Goal: Task Accomplishment & Management: Manage account settings

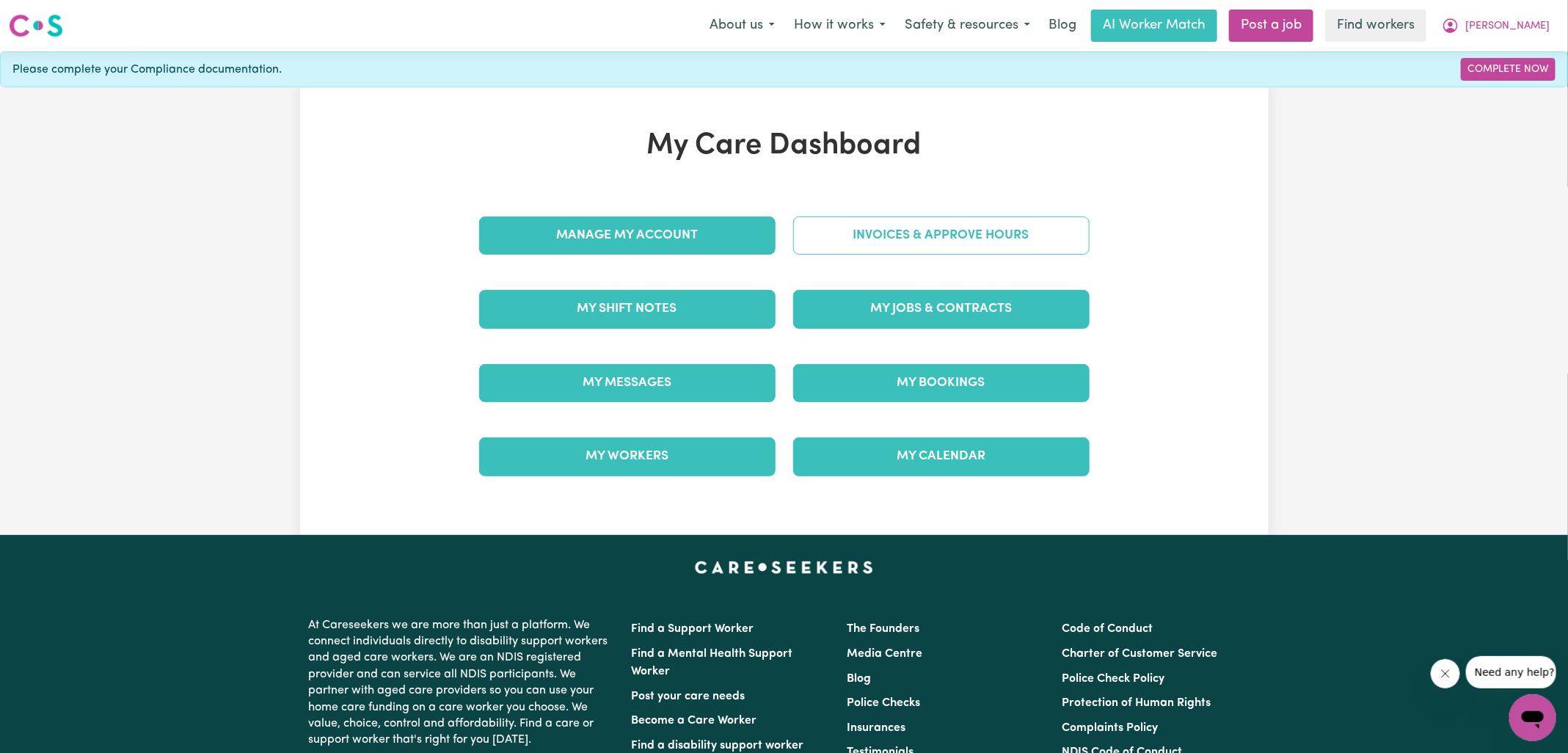
click at [812, 250] on link "Invoices & Approve Hours" at bounding box center [942, 236] width 296 height 38
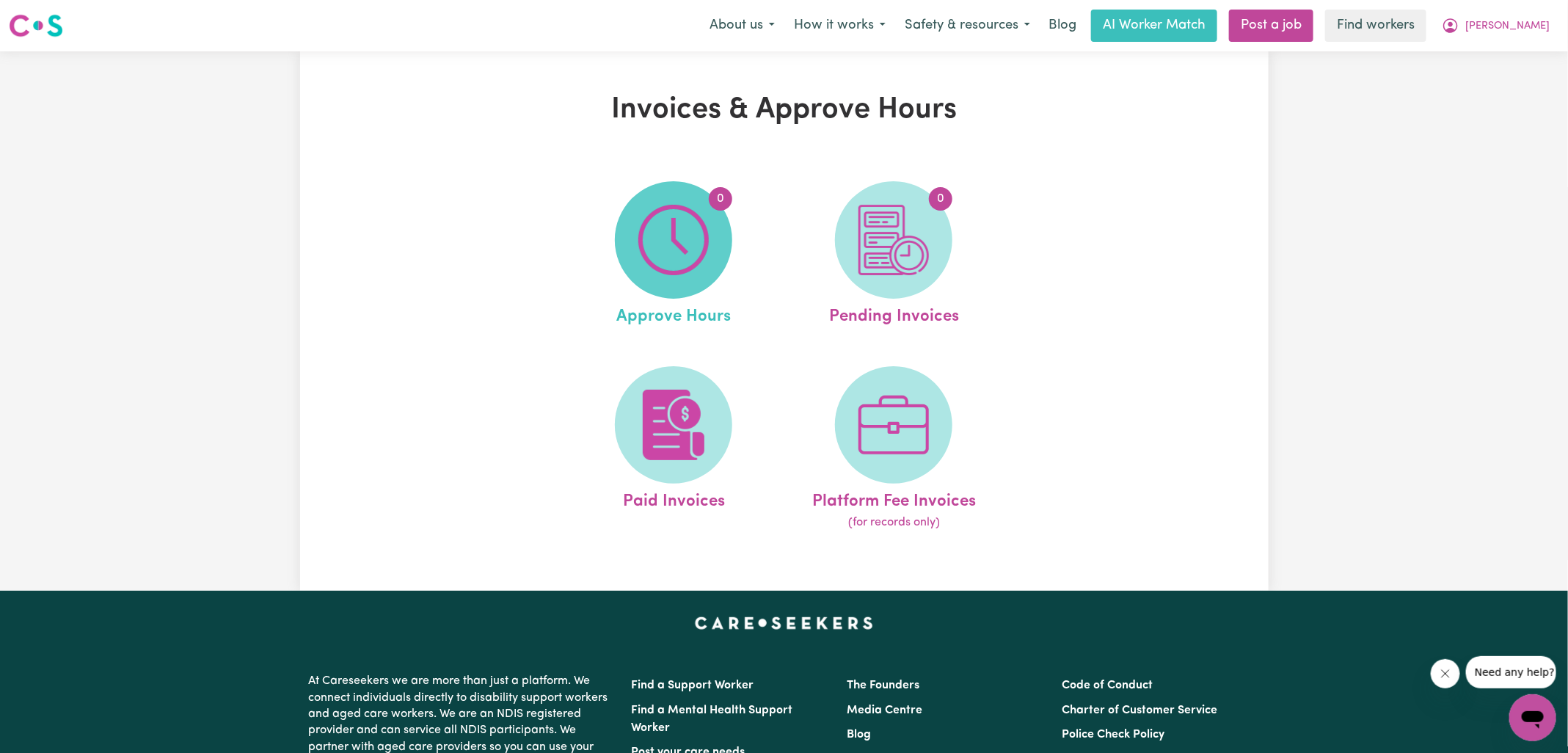
click at [647, 250] on img at bounding box center [674, 239] width 70 height 70
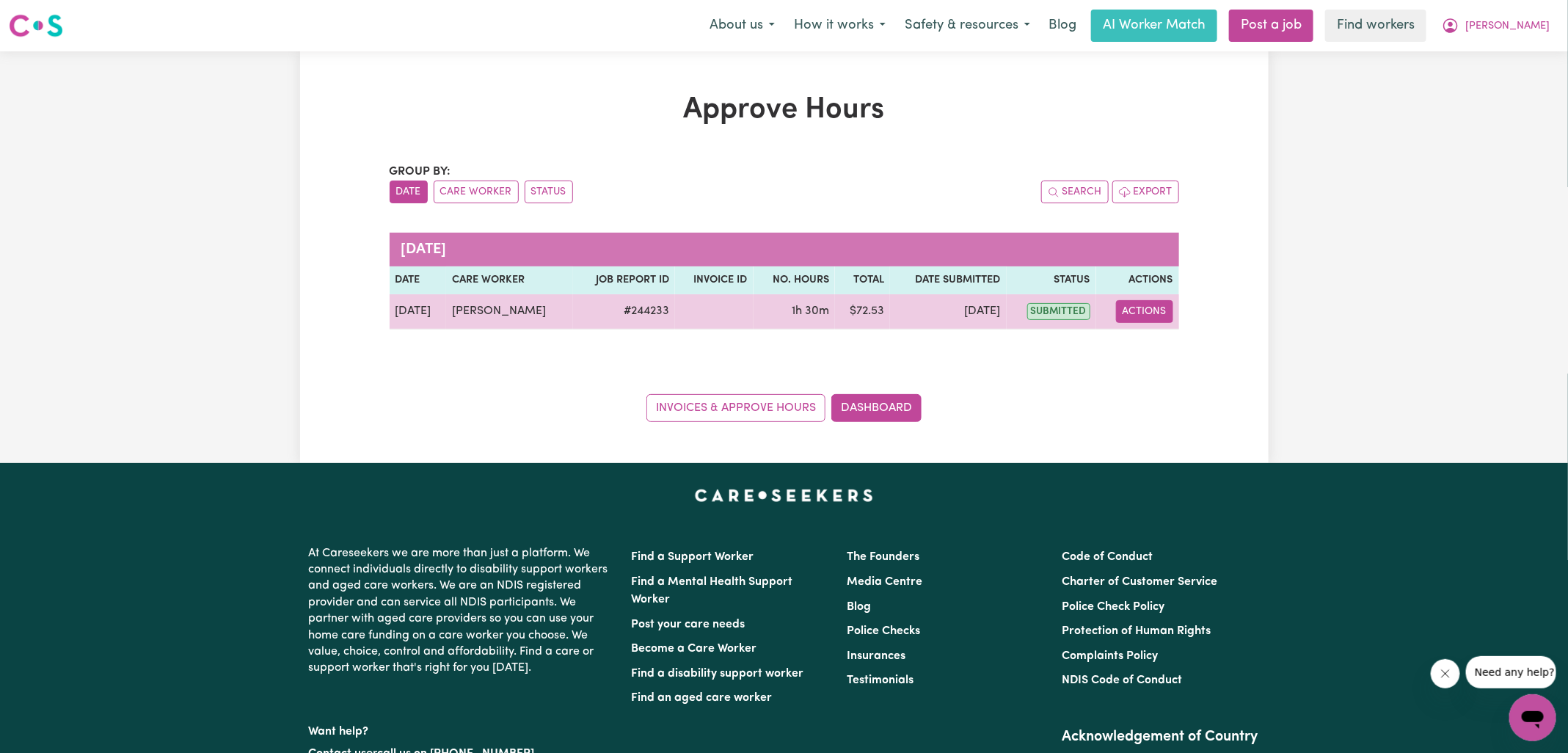
click at [1124, 308] on button "Actions" at bounding box center [1144, 311] width 57 height 22
click at [1158, 350] on link "View Job Report" at bounding box center [1182, 344] width 126 height 29
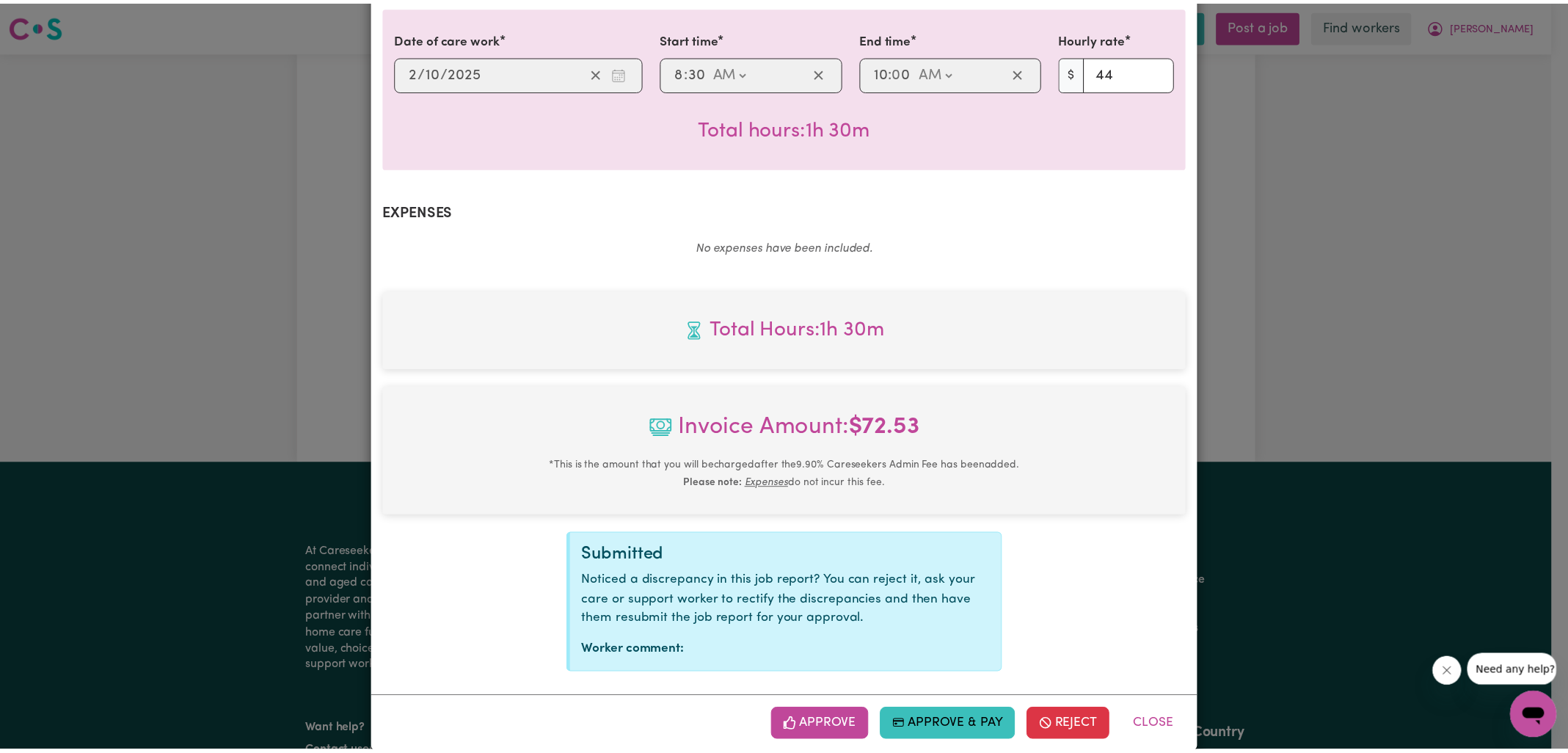
scroll to position [396, 0]
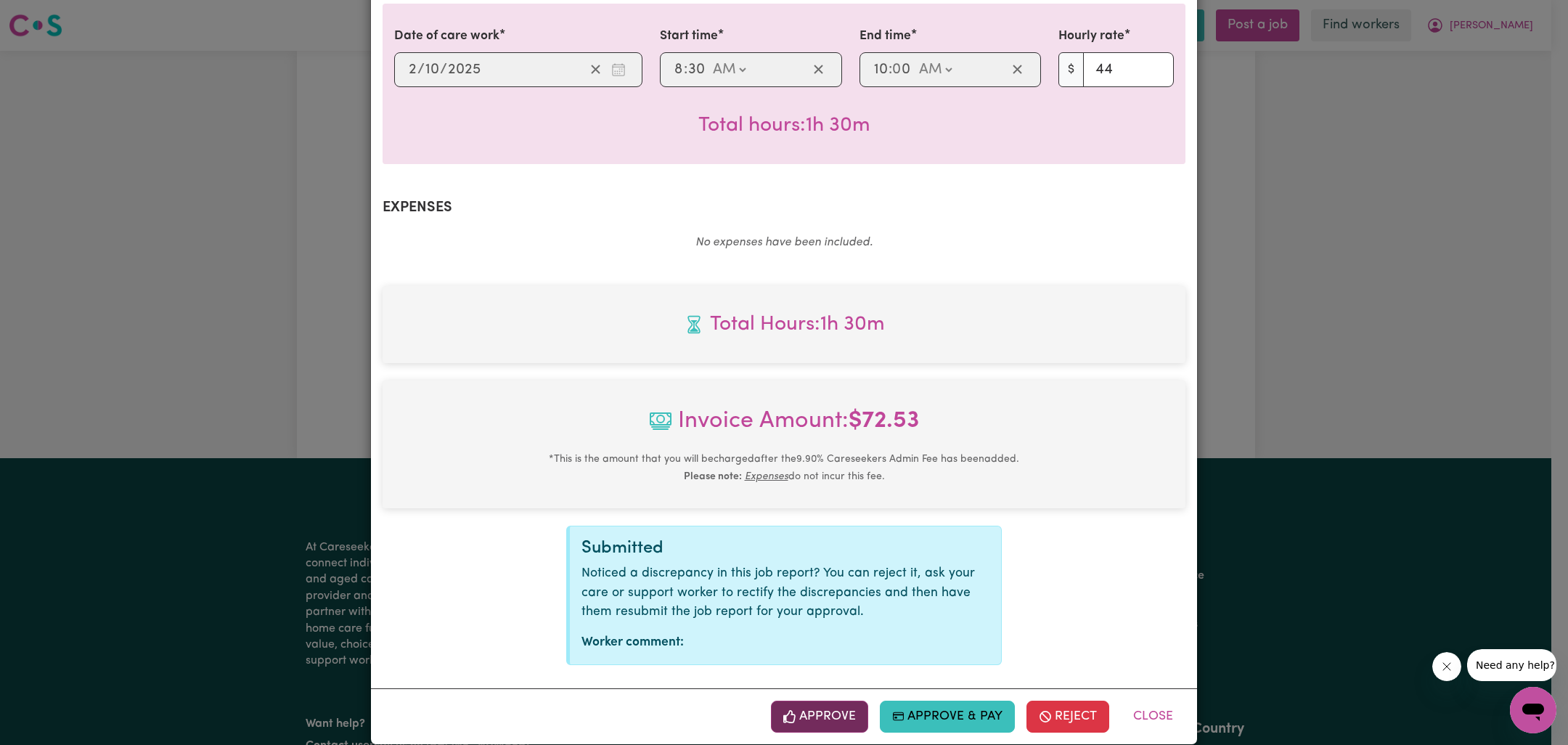
click at [799, 701] on button "Approve" at bounding box center [819, 716] width 97 height 32
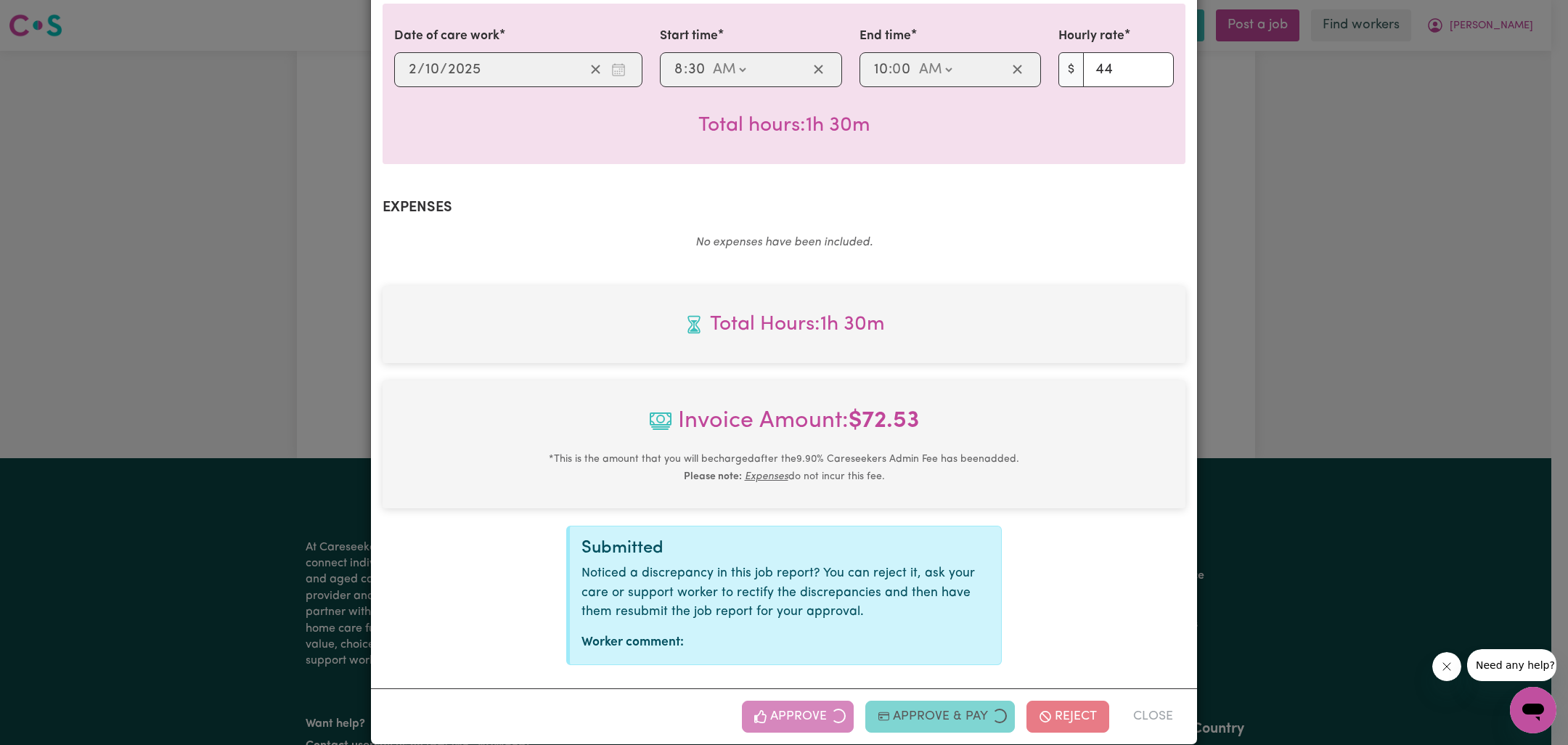
click at [1375, 312] on div "Job Report # 244233 - [PERSON_NAME] Summary Job report # 244233 Client name: [P…" at bounding box center [784, 372] width 1568 height 745
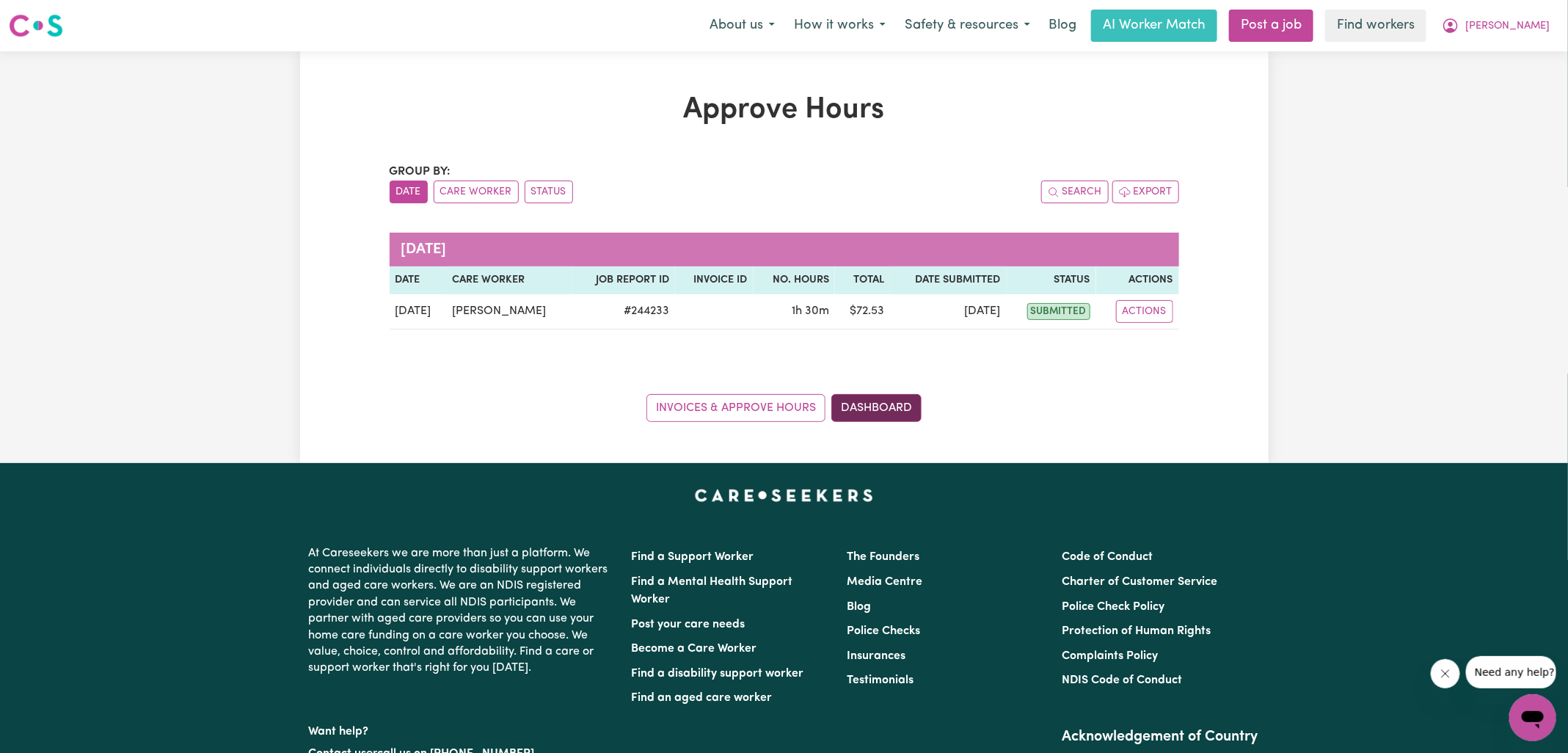
click at [892, 410] on link "Dashboard" at bounding box center [876, 408] width 90 height 28
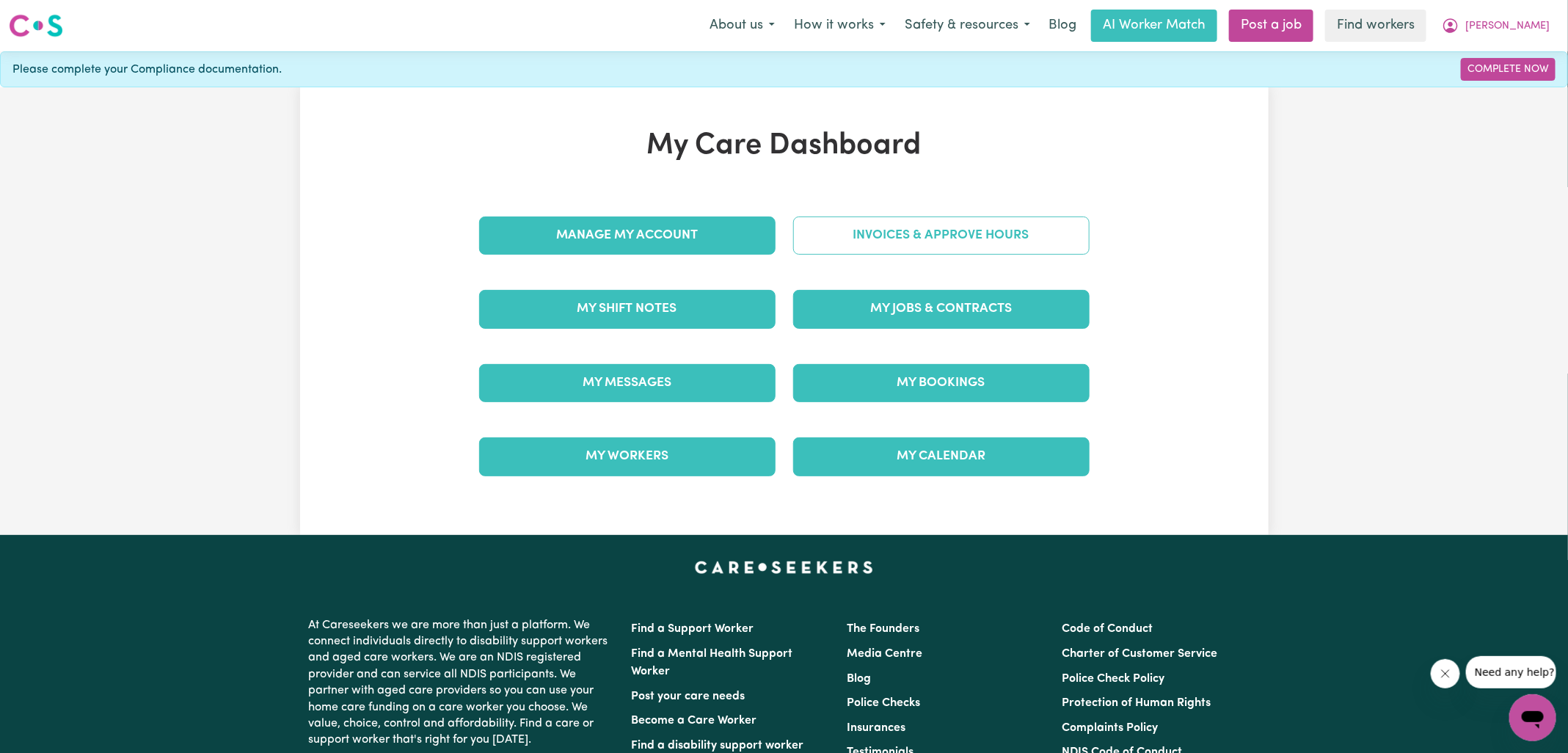
click at [827, 240] on link "Invoices & Approve Hours" at bounding box center [942, 236] width 296 height 38
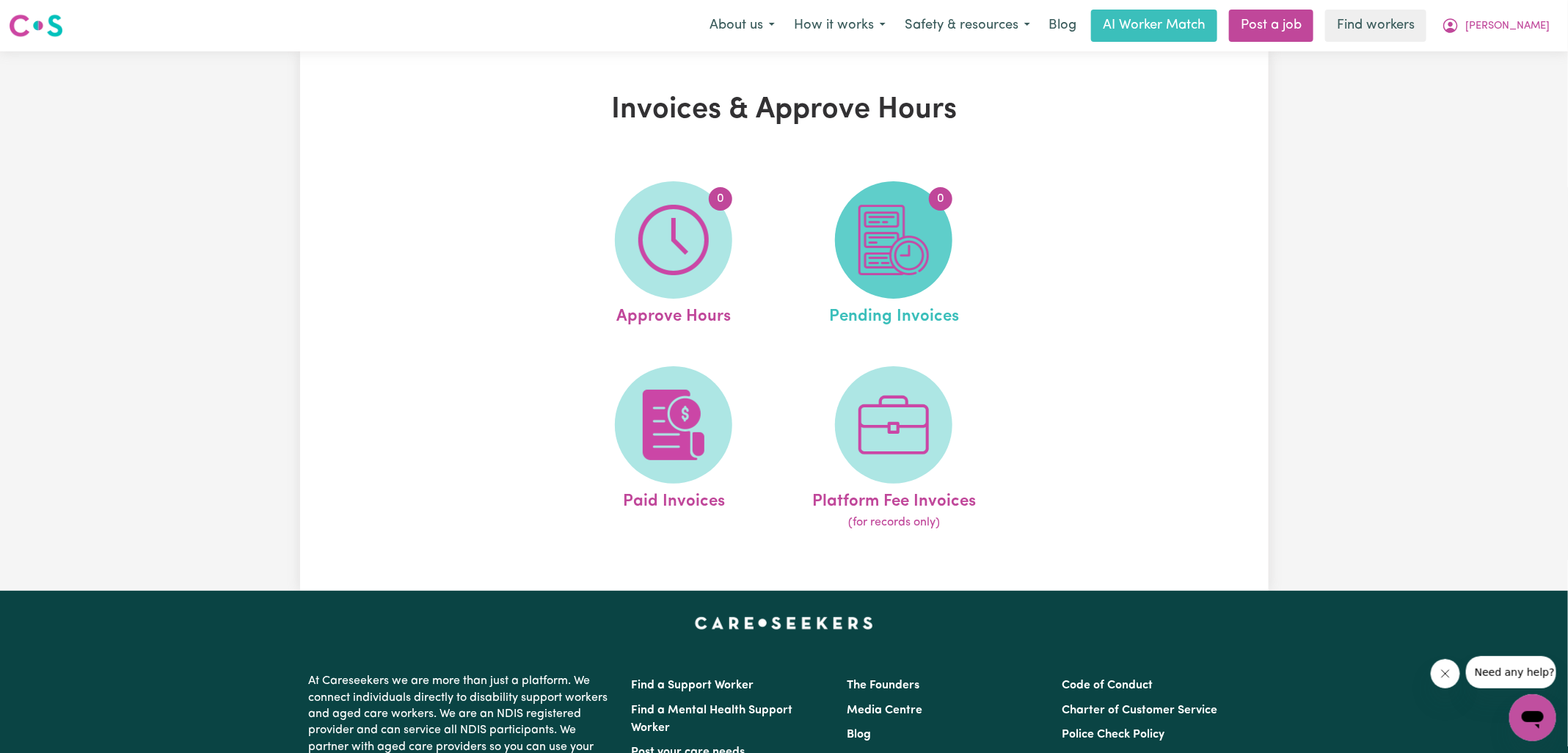
click at [894, 271] on img at bounding box center [894, 239] width 70 height 70
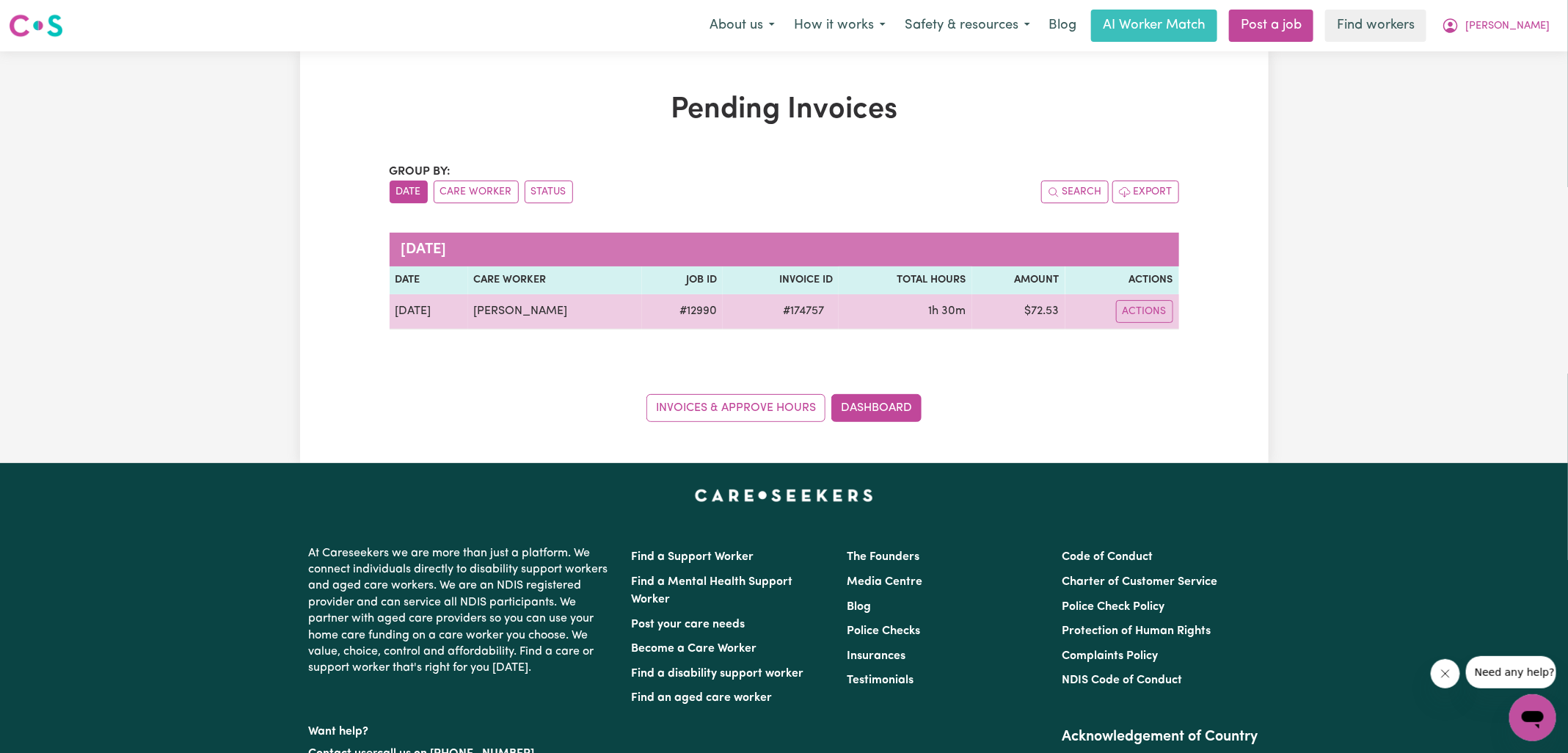
click at [774, 310] on span "# 174757" at bounding box center [803, 310] width 59 height 17
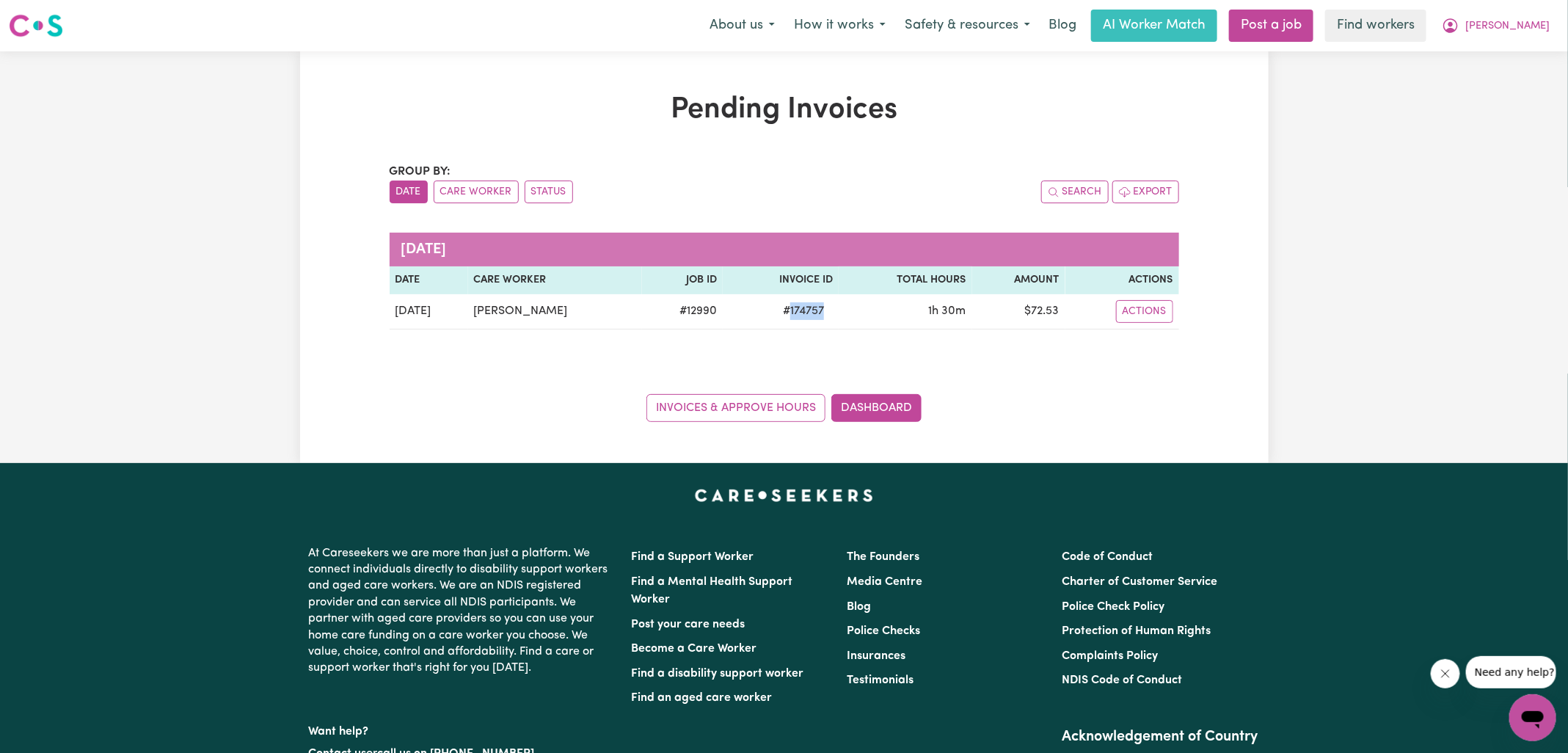
copy span "174757"
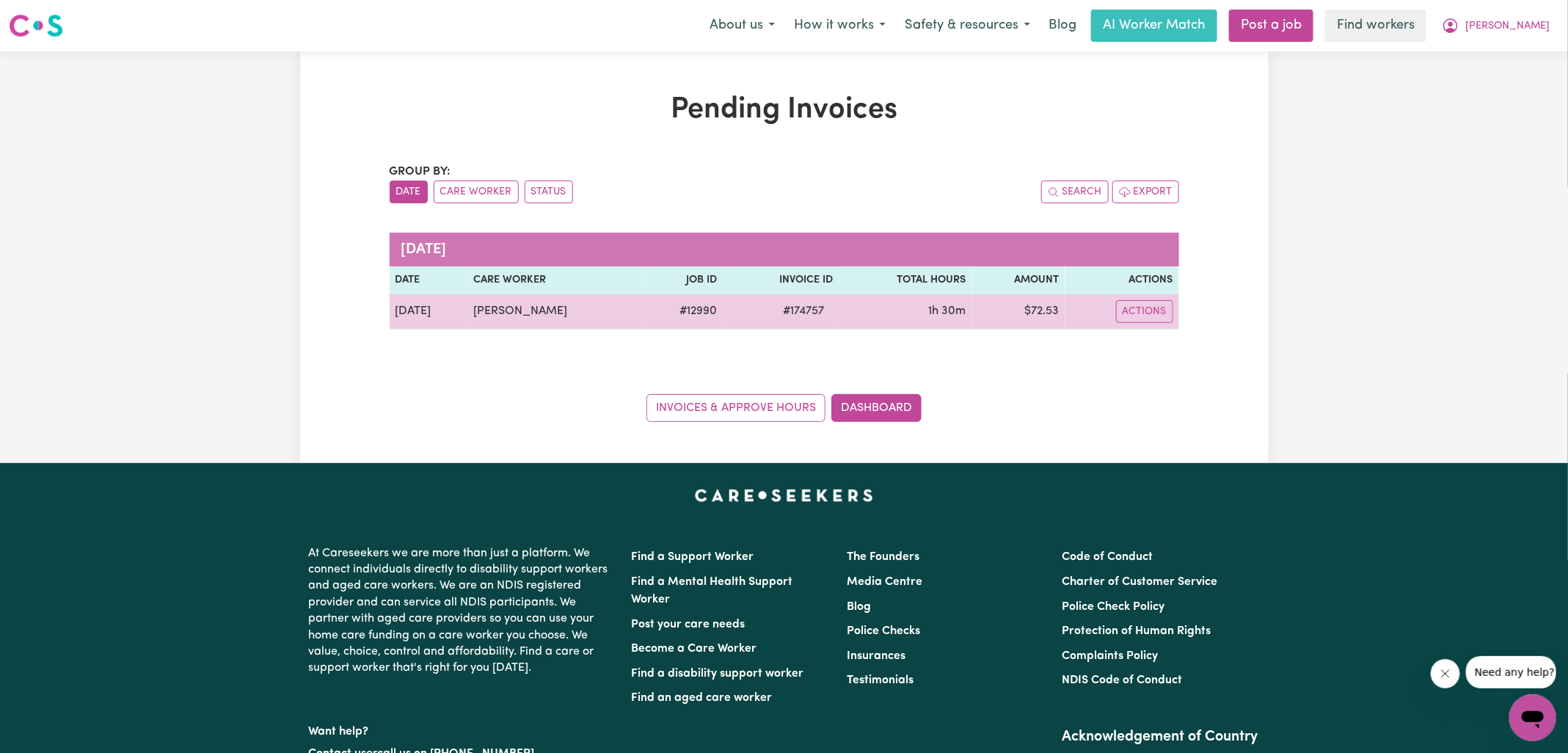
click at [1041, 314] on td "$ 72.53" at bounding box center [1019, 312] width 94 height 36
click at [1043, 313] on td "$ 72.53" at bounding box center [1019, 312] width 94 height 36
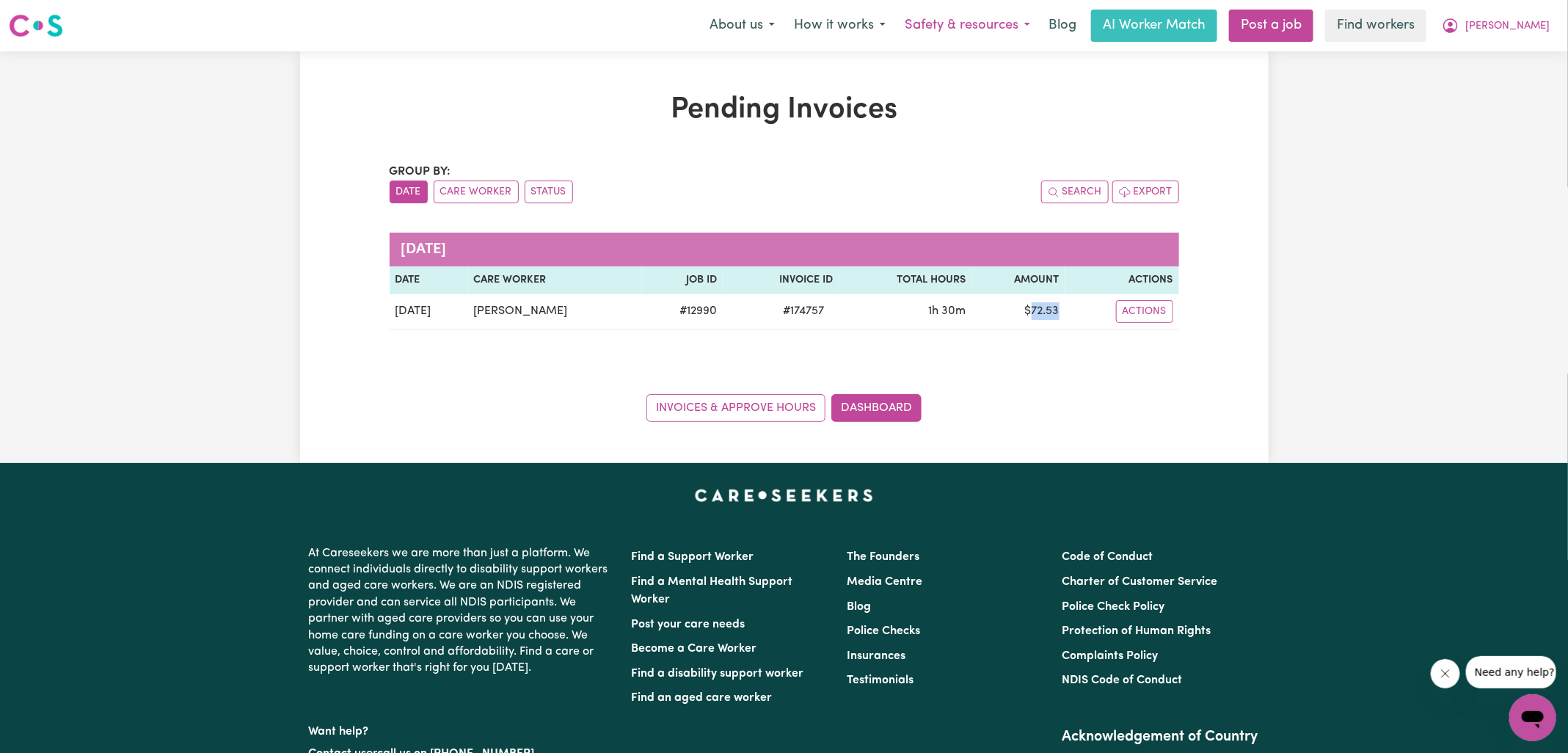
copy td "72.53"
click at [1458, 29] on icon "My Account" at bounding box center [1451, 26] width 15 height 15
click at [1484, 81] on link "Logout" at bounding box center [1501, 84] width 116 height 28
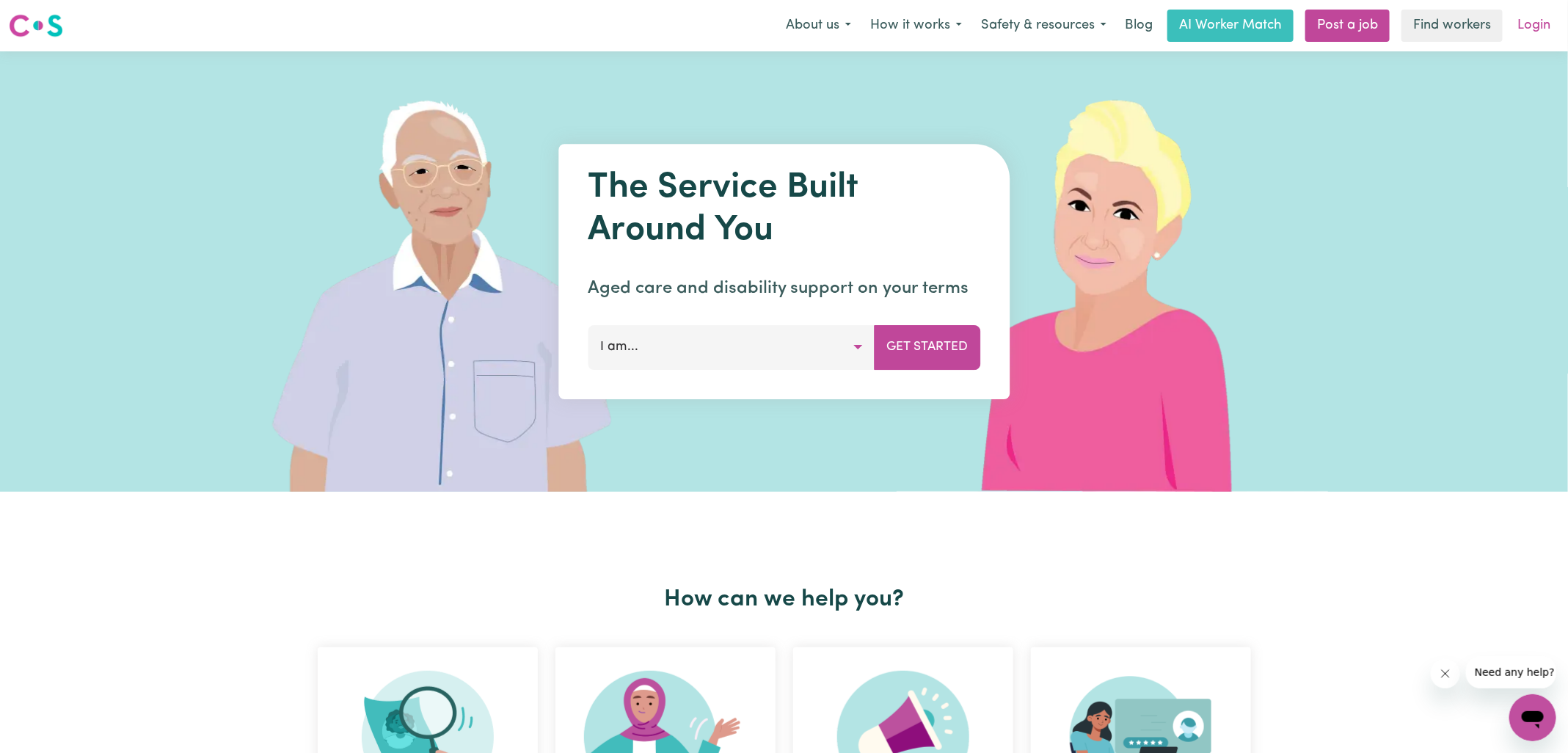
click at [1522, 25] on link "Login" at bounding box center [1534, 26] width 50 height 32
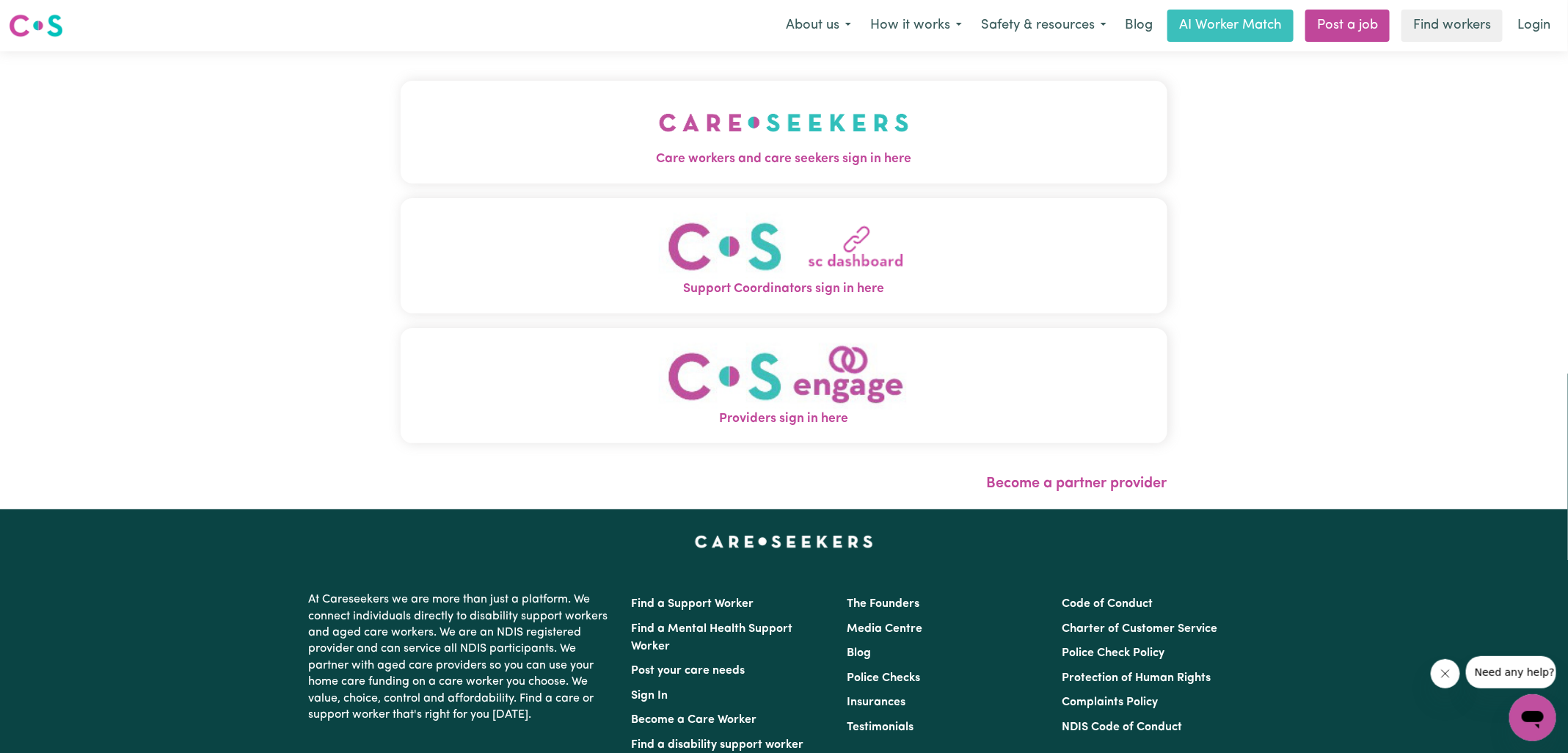
click at [680, 136] on img "Care workers and care seekers sign in here" at bounding box center [784, 122] width 250 height 55
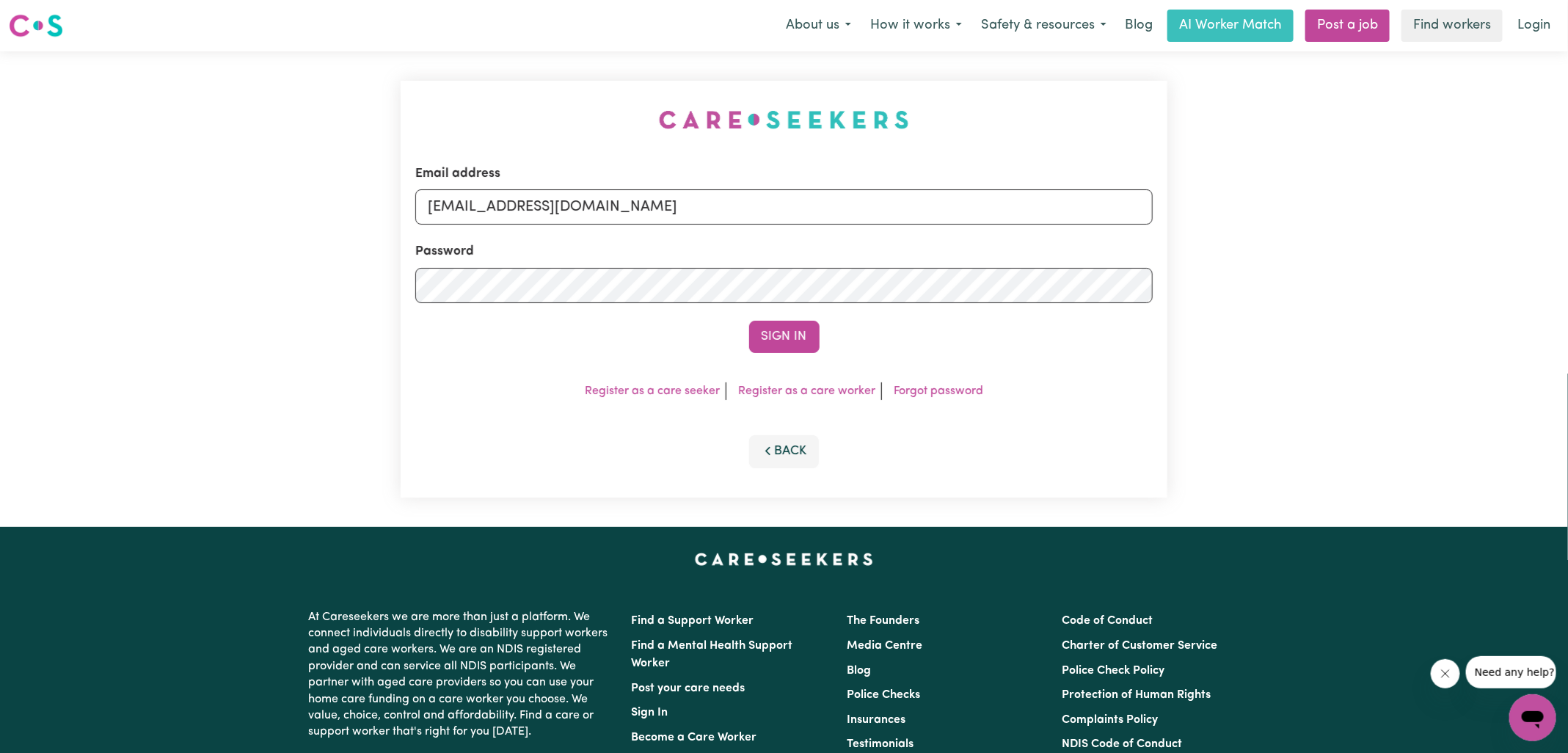
click at [552, 79] on div "Email address [EMAIL_ADDRESS][DOMAIN_NAME] Password Sign In Register as a care …" at bounding box center [784, 289] width 784 height 476
click at [1003, 271] on form "Email address [EMAIL_ADDRESS][DOMAIN_NAME] Password Sign In" at bounding box center [784, 259] width 737 height 189
type input "[EMAIL_ADDRESS][DOMAIN_NAME]"
click at [750, 321] on button "Sign In" at bounding box center [784, 337] width 70 height 32
